Goal: Task Accomplishment & Management: Complete application form

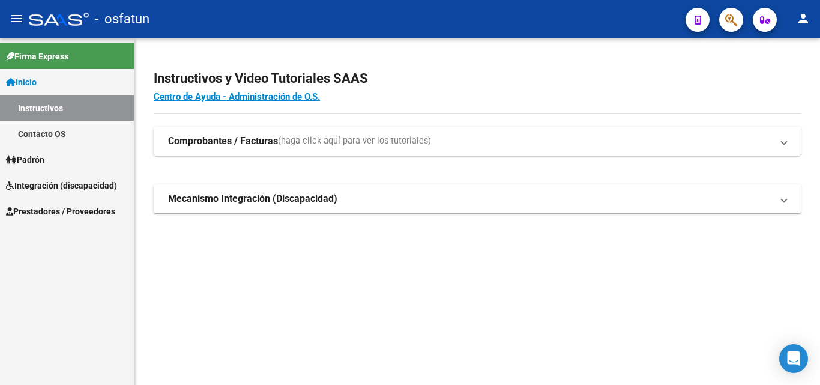
click at [204, 148] on mat-expansion-panel-header "Comprobantes / Facturas (haga click aquí para ver los tutoriales)" at bounding box center [477, 141] width 647 height 29
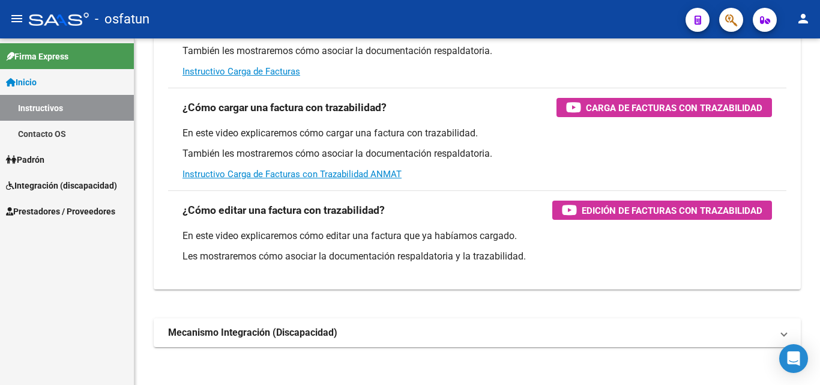
scroll to position [180, 0]
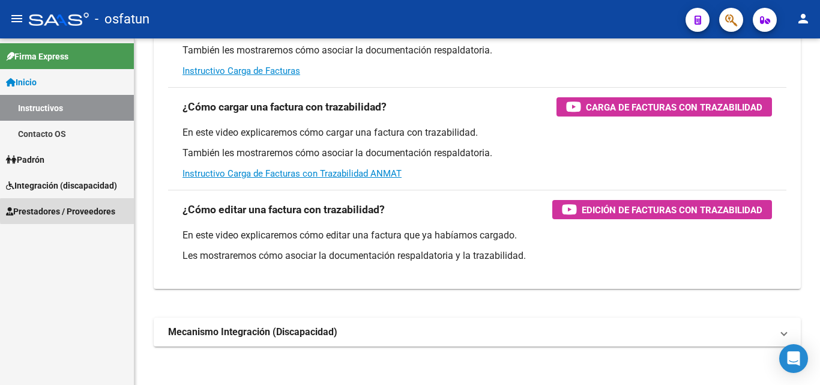
click at [106, 211] on span "Prestadores / Proveedores" at bounding box center [60, 211] width 109 height 13
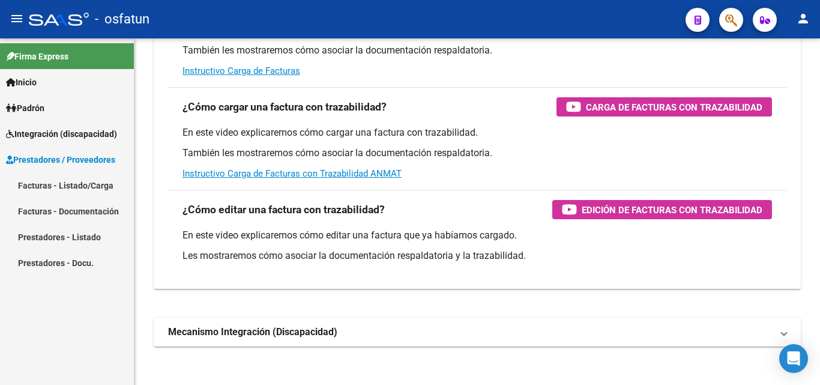
click at [97, 178] on link "Facturas - Listado/Carga" at bounding box center [67, 185] width 134 height 26
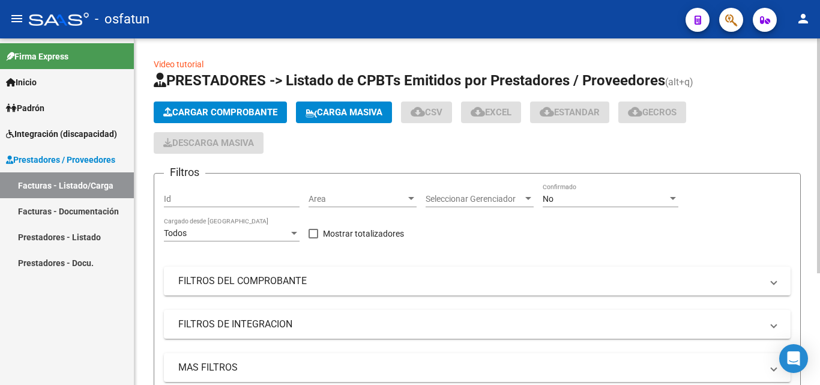
click at [247, 108] on span "Cargar Comprobante" at bounding box center [220, 112] width 114 height 11
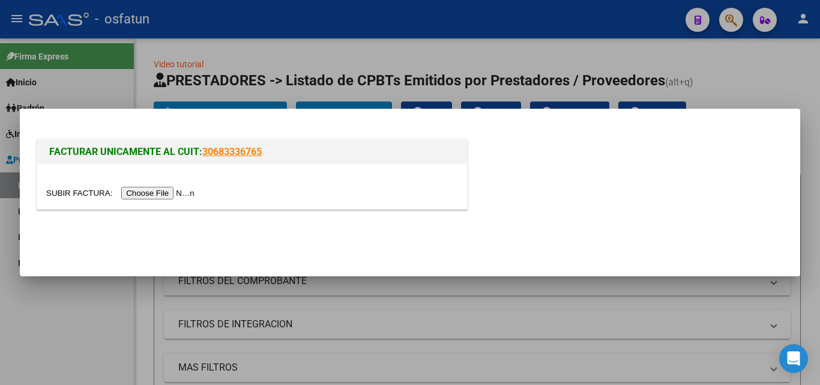
click at [154, 193] on input "file" at bounding box center [122, 193] width 152 height 13
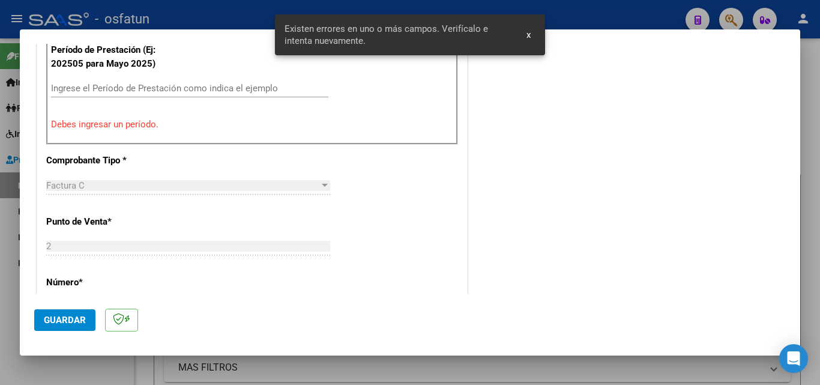
scroll to position [353, 0]
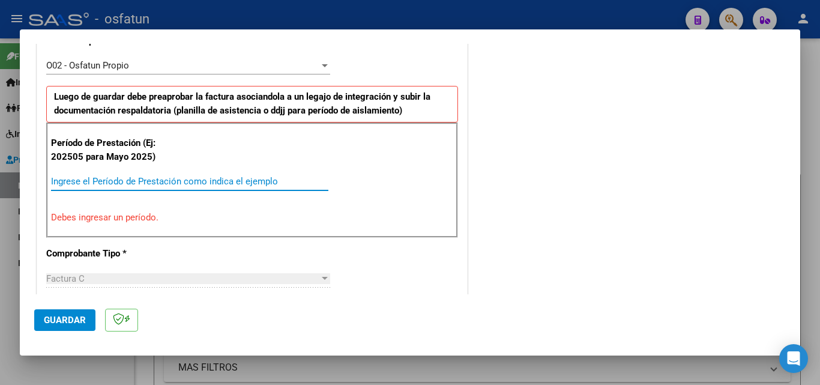
drag, startPoint x: 250, startPoint y: 184, endPoint x: 360, endPoint y: 179, distance: 110.5
click at [332, 181] on app-form-text-field "Período de Prestación (Ej: 202505 para [DATE]) Ingrese el Período de Prestación…" at bounding box center [194, 169] width 287 height 36
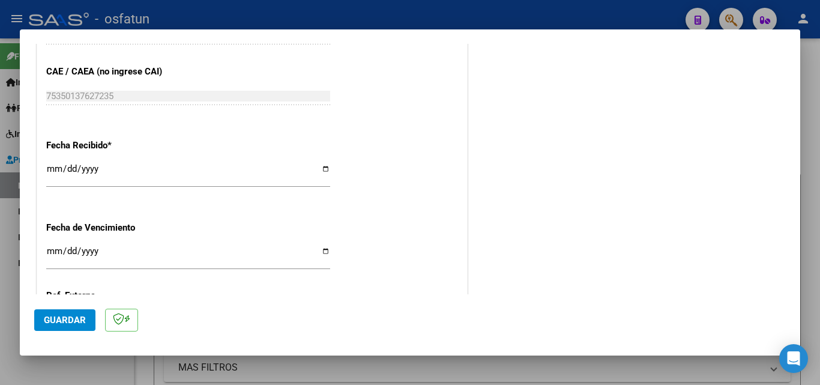
scroll to position [834, 0]
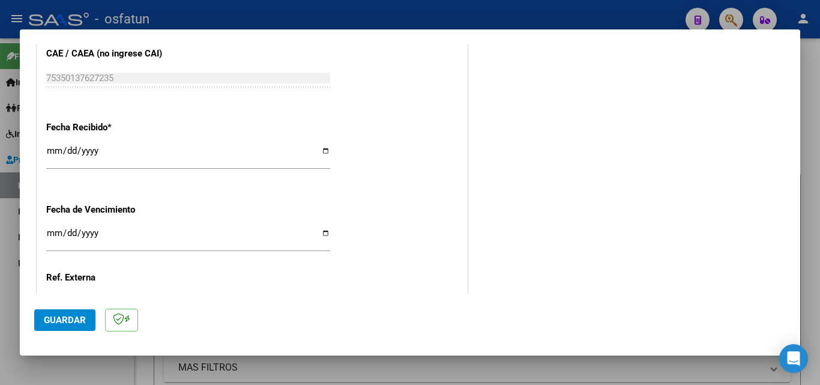
type input "202508"
click at [47, 232] on input "Ingresar la fecha" at bounding box center [188, 237] width 284 height 19
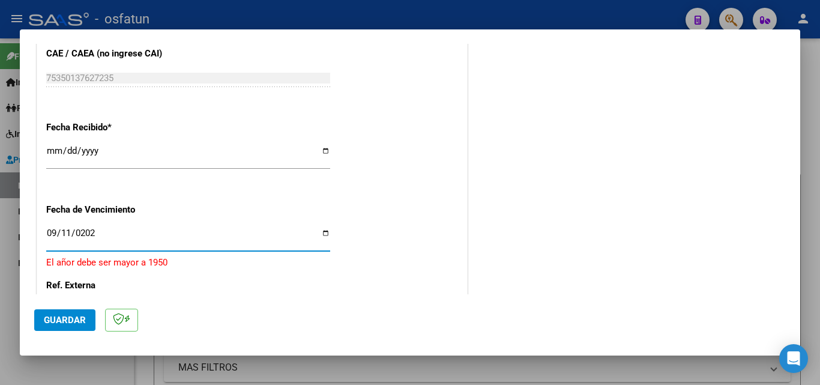
type input "[DATE]"
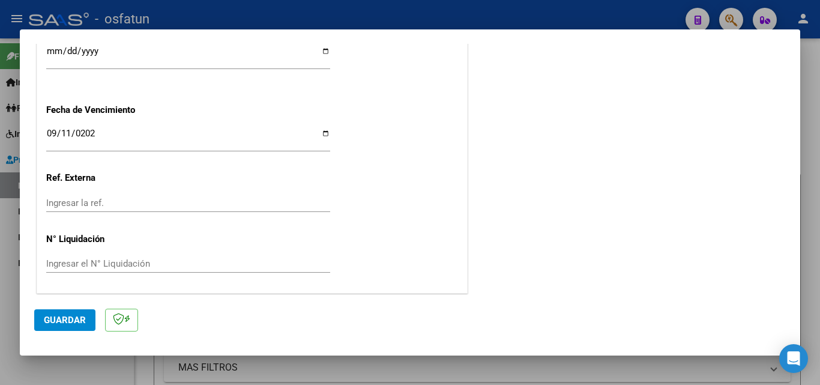
scroll to position [935, 0]
click at [76, 317] on span "Guardar" at bounding box center [65, 319] width 42 height 11
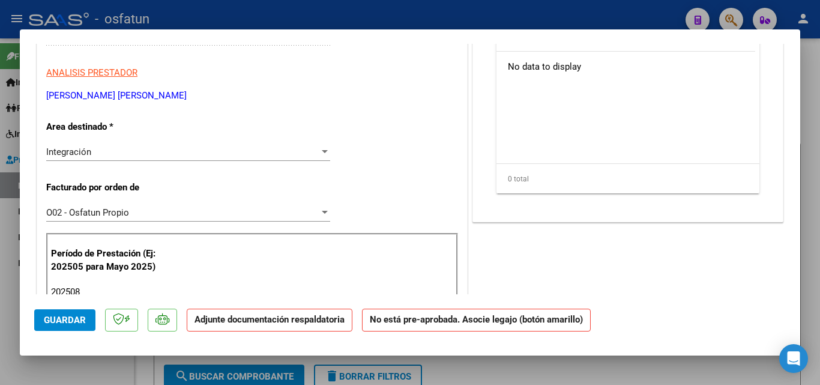
scroll to position [120, 0]
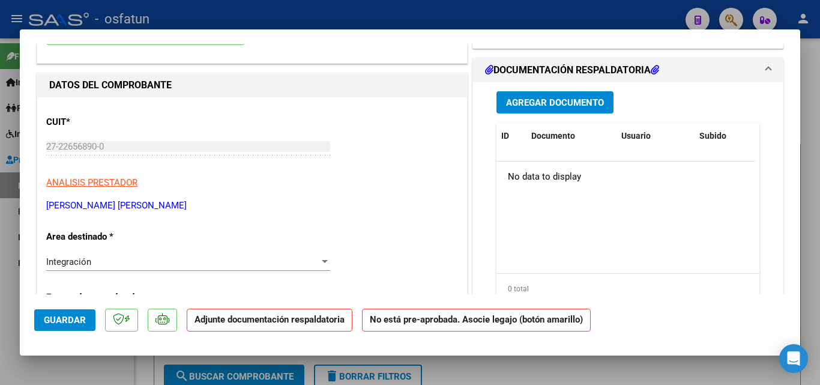
click at [584, 109] on button "Agregar Documento" at bounding box center [554, 102] width 117 height 22
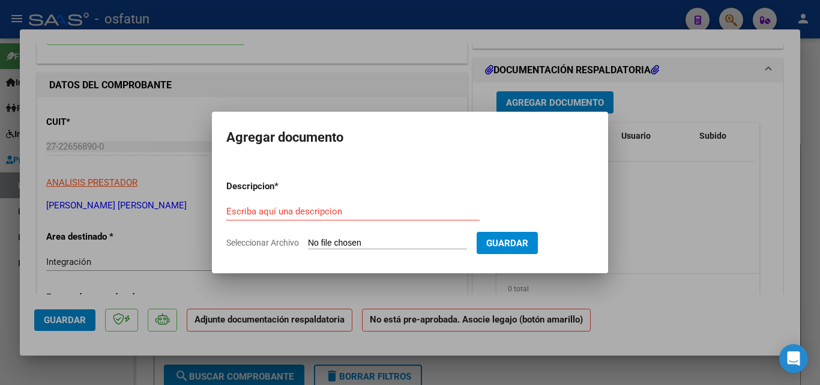
click at [272, 238] on span "Seleccionar Archivo" at bounding box center [262, 243] width 73 height 10
click at [308, 238] on input "Seleccionar Archivo" at bounding box center [387, 243] width 159 height 11
type input "C:\fakepath\Aut. musicot. [PERSON_NAME].pdf"
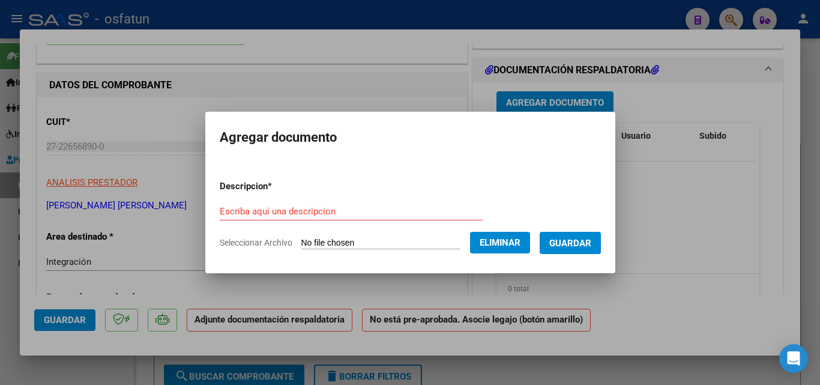
click at [329, 206] on input "Escriba aquí una descripcion" at bounding box center [351, 211] width 263 height 11
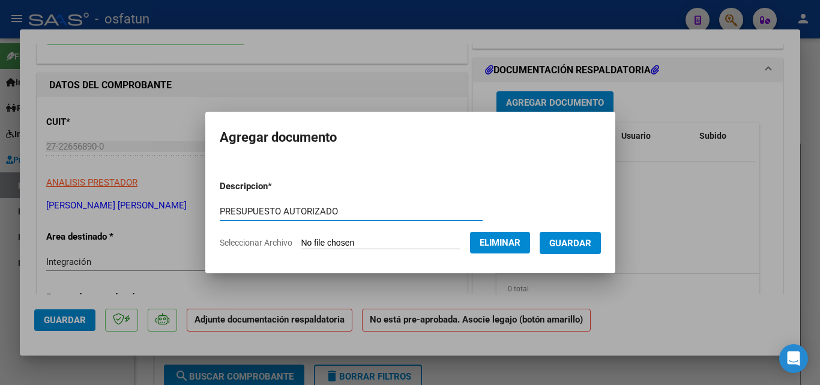
type input "PRESUPUESTO AUTORIZADO"
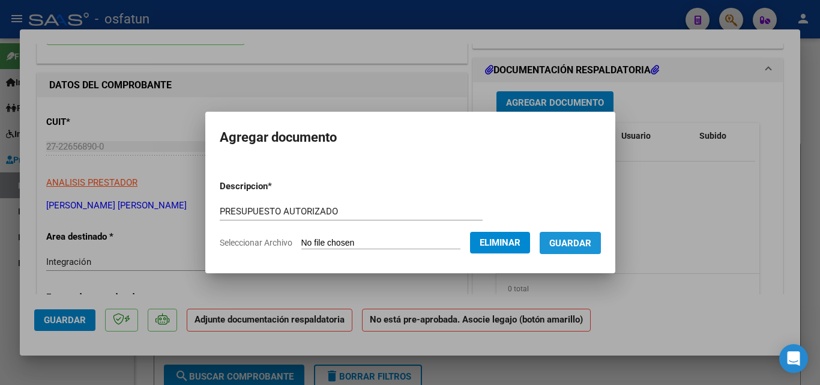
click at [568, 245] on span "Guardar" at bounding box center [570, 243] width 42 height 11
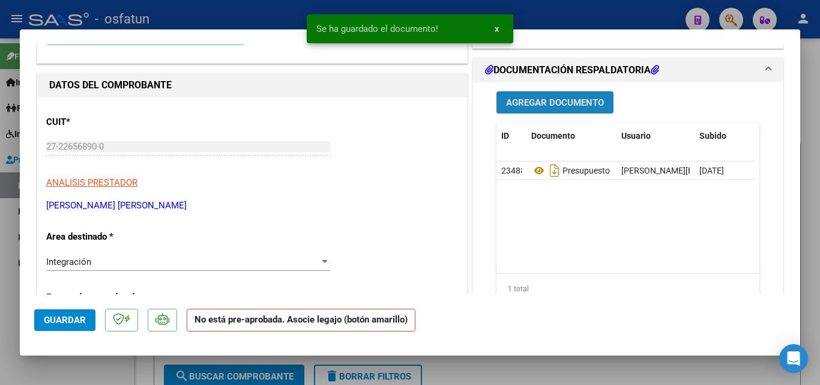
click at [546, 101] on span "Agregar Documento" at bounding box center [555, 102] width 98 height 11
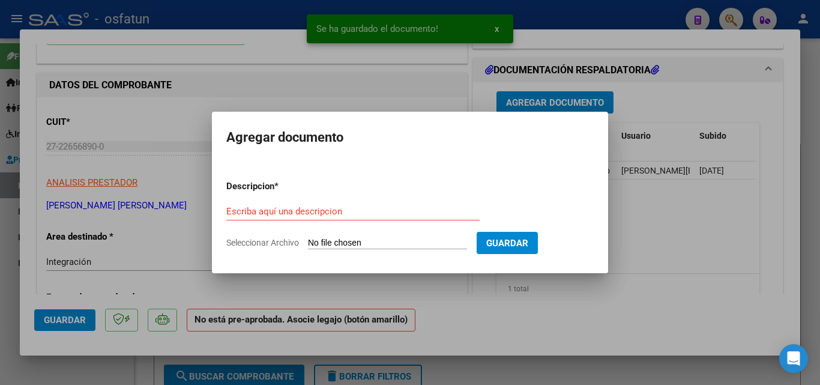
click at [268, 238] on span "Seleccionar Archivo" at bounding box center [262, 243] width 73 height 10
click at [308, 238] on input "Seleccionar Archivo" at bounding box center [387, 243] width 159 height 11
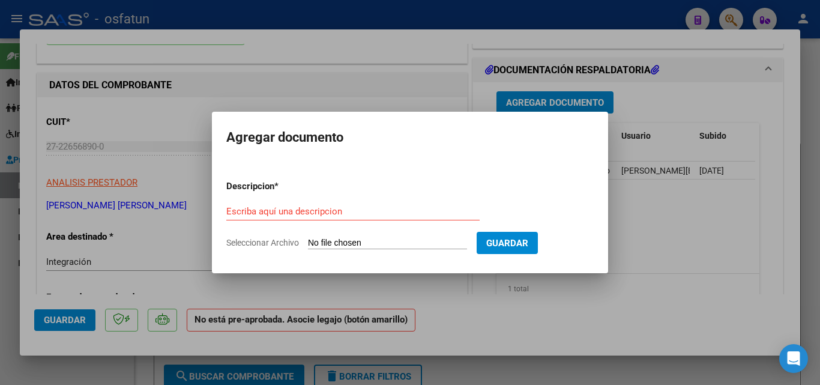
type input "C:\fakepath\PLANILLA DE ASISTENCIA_27226568900_011_00002_00001676.pdf"
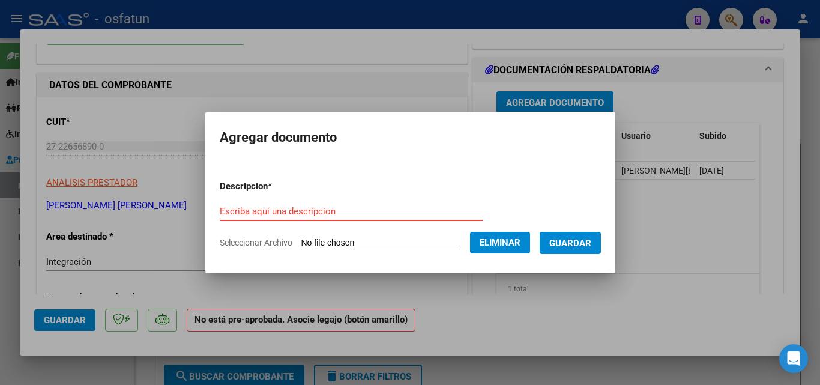
click at [383, 196] on form "Descripcion * Escriba aquí una descripcion Seleccionar Archivo Eliminar Guardar" at bounding box center [410, 214] width 381 height 88
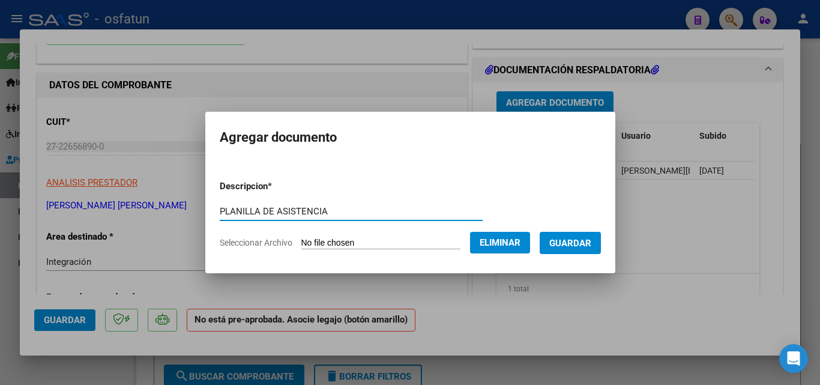
type input "PLANILLA DE ASISTENCIA"
click at [555, 237] on button "Guardar" at bounding box center [570, 243] width 61 height 22
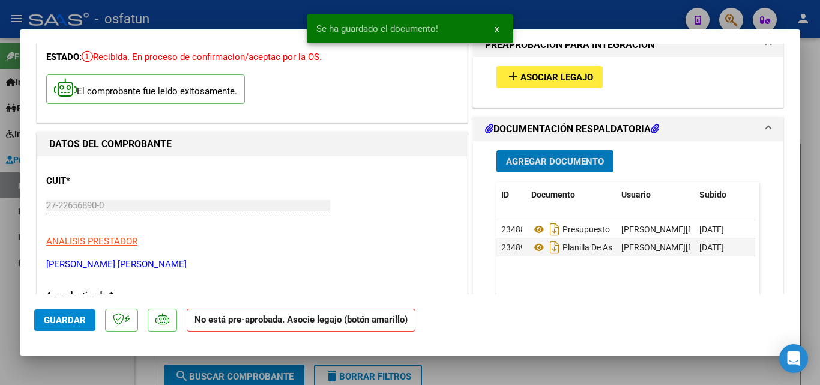
scroll to position [0, 0]
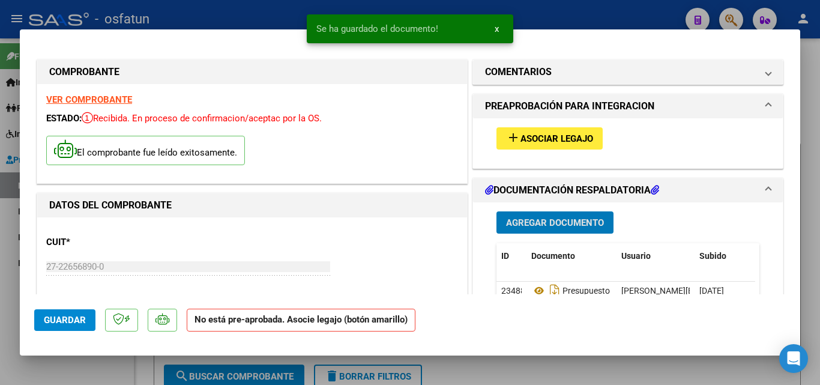
click at [577, 140] on span "Asociar Legajo" at bounding box center [556, 138] width 73 height 11
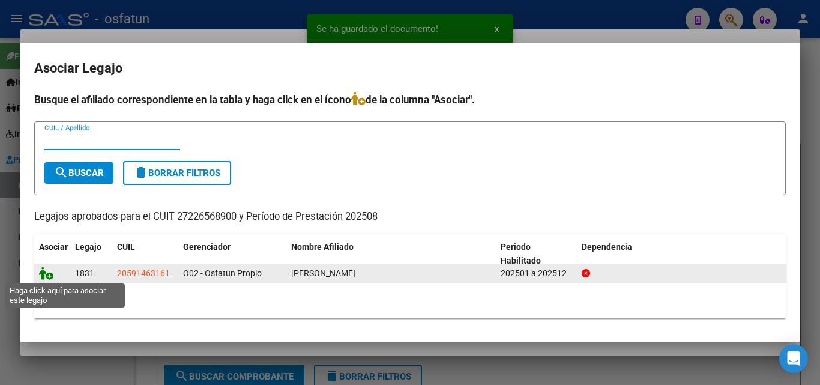
click at [43, 271] on icon at bounding box center [46, 272] width 14 height 13
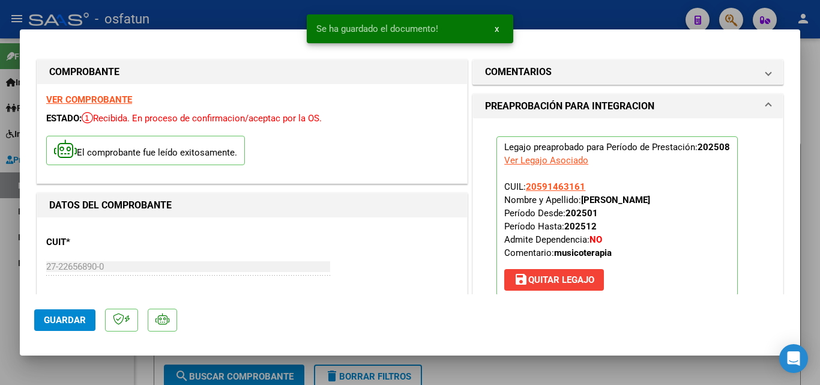
click at [50, 320] on span "Guardar" at bounding box center [65, 319] width 42 height 11
click at [67, 326] on button "Guardar" at bounding box center [64, 320] width 61 height 22
click at [108, 379] on div at bounding box center [410, 192] width 820 height 385
type input "$ 0,00"
